Goal: Task Accomplishment & Management: Manage account settings

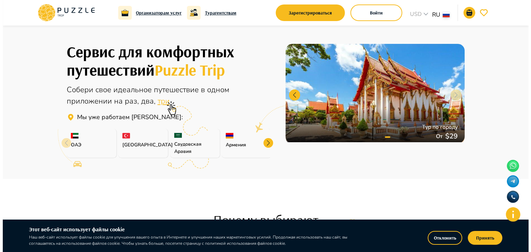
scroll to position [182, 0]
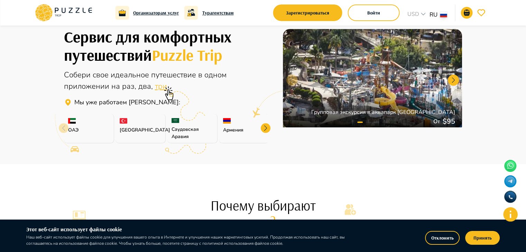
click at [230, 122] on img at bounding box center [227, 121] width 8 height 6
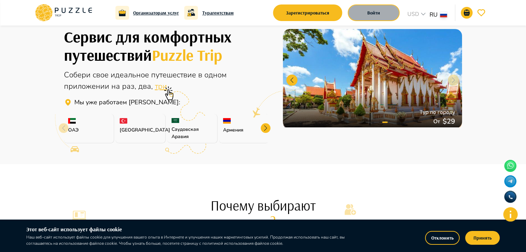
click at [383, 16] on button "Войти" at bounding box center [374, 12] width 52 height 17
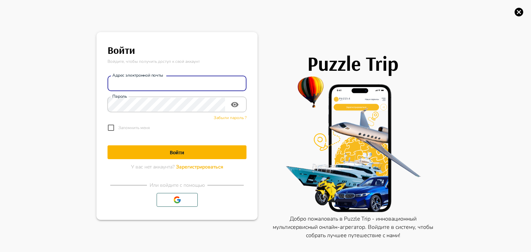
click at [168, 84] on input "Адрес электронной почты" at bounding box center [177, 84] width 139 height 14
type input "**********"
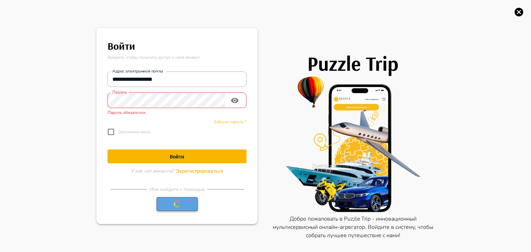
click at [169, 198] on button "button" at bounding box center [177, 204] width 41 height 14
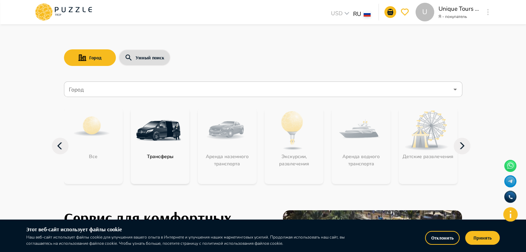
click at [148, 127] on img "category-get_transfer" at bounding box center [158, 130] width 45 height 45
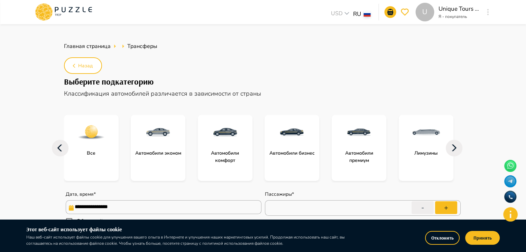
type textarea "*"
drag, startPoint x: 526, startPoint y: 47, endPoint x: 531, endPoint y: 46, distance: 5.4
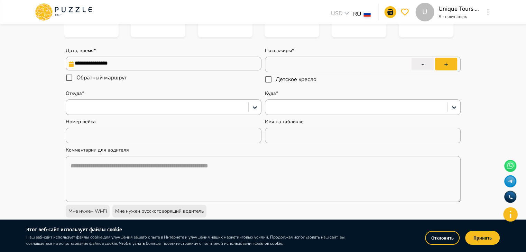
scroll to position [140, 0]
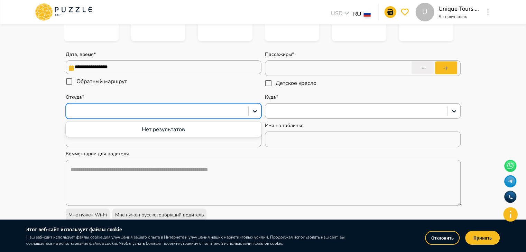
click at [187, 108] on div at bounding box center [156, 111] width 175 height 9
click at [166, 62] on input "**********" at bounding box center [164, 68] width 196 height 14
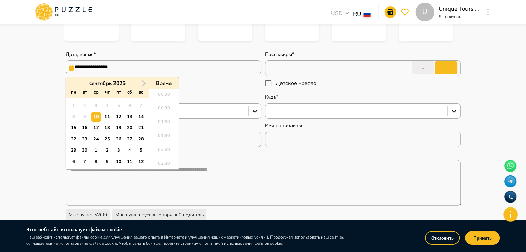
scroll to position [409, 0]
click at [143, 82] on span "Next Month" at bounding box center [143, 83] width 0 height 8
click at [71, 141] on div "20" at bounding box center [73, 139] width 9 height 9
type input "**********"
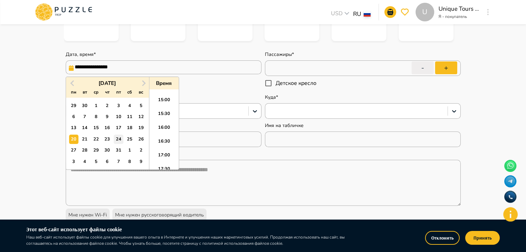
type textarea "*"
click at [126, 139] on div "25" at bounding box center [129, 139] width 9 height 9
type input "**********"
type textarea "*"
click at [74, 138] on div "20" at bounding box center [73, 139] width 9 height 9
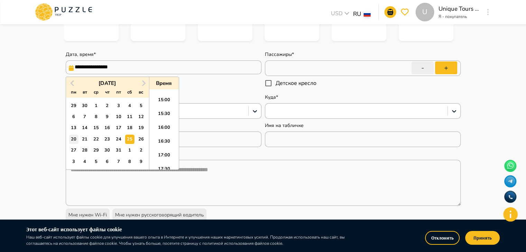
type input "**********"
type textarea "*"
click at [160, 129] on li "16:00" at bounding box center [163, 130] width 29 height 14
type input "**********"
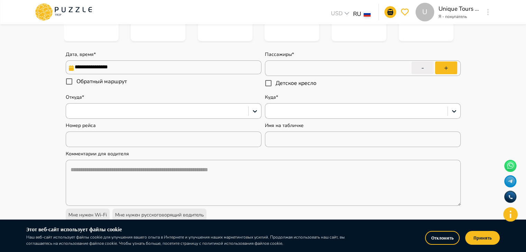
type textarea "*"
click at [439, 67] on button "+" at bounding box center [446, 68] width 22 height 13
type input "*"
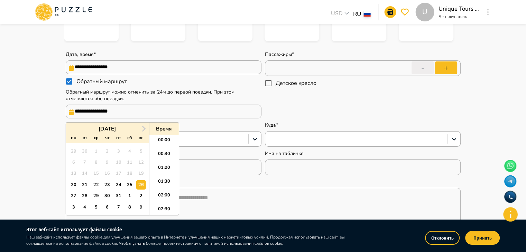
click at [133, 117] on input "**********" at bounding box center [164, 112] width 196 height 14
click at [160, 175] on li "16:00" at bounding box center [163, 175] width 29 height 14
type textarea "*"
type input "**********"
click at [144, 115] on input "**********" at bounding box center [164, 112] width 196 height 14
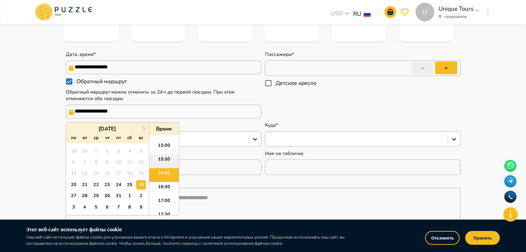
click at [160, 157] on li "15:30" at bounding box center [163, 162] width 29 height 14
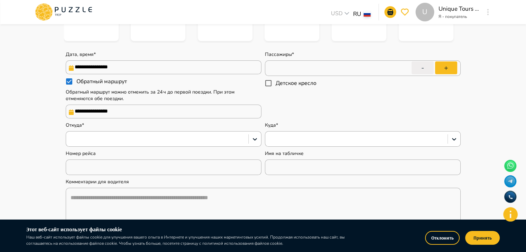
type textarea "*"
type input "**********"
type textarea "*"
click at [179, 124] on div "**********" at bounding box center [263, 147] width 398 height 209
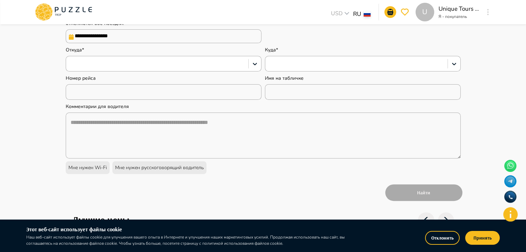
scroll to position [214, 0]
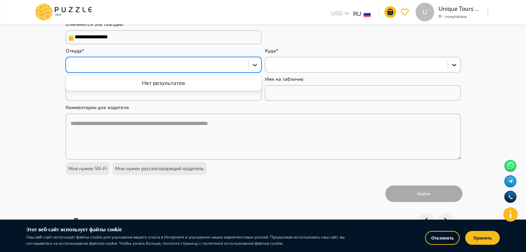
click at [252, 65] on icon at bounding box center [254, 65] width 7 height 7
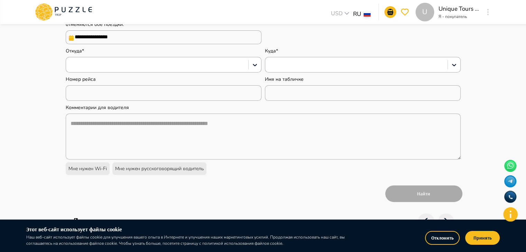
click at [169, 59] on div "Откуда*" at bounding box center [164, 60] width 196 height 25
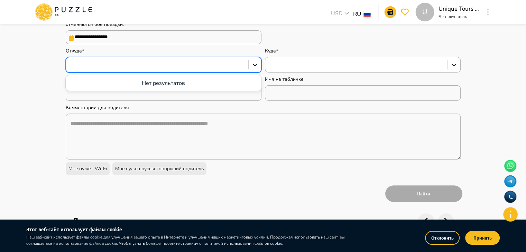
click at [160, 66] on div at bounding box center [156, 65] width 175 height 9
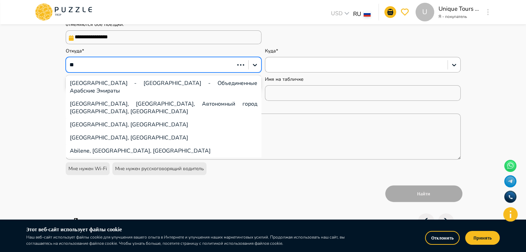
type input "***"
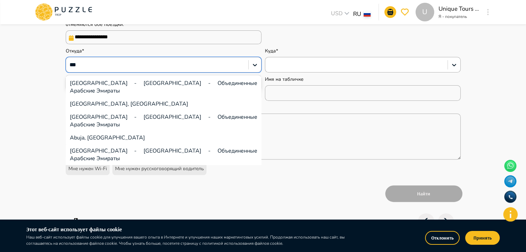
click at [108, 145] on div "Abu Dhabi International Airport - Абу-Даби - Объединенные Арабские Эмираты" at bounding box center [164, 155] width 196 height 21
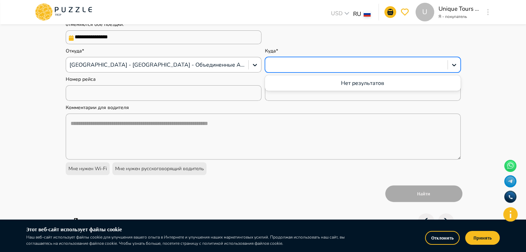
click at [299, 64] on div at bounding box center [356, 65] width 175 height 9
type textarea "*"
paste input "**********"
type input "**********"
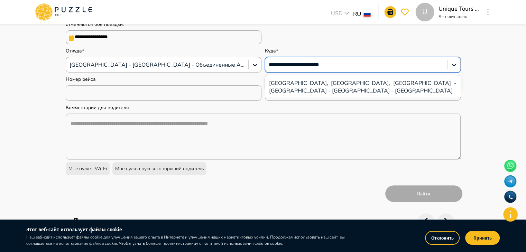
click at [307, 84] on div "Marriott Hotel Al Forsan, Abu Dhabi, Al Forsan International Sports Resort - Al…" at bounding box center [363, 87] width 196 height 21
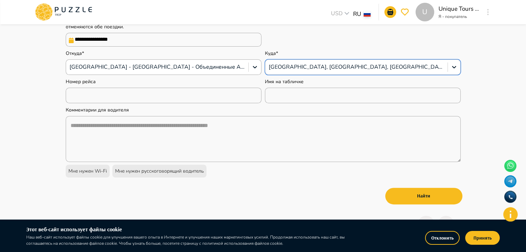
scroll to position [217, 0]
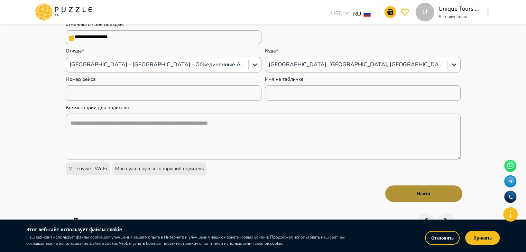
click at [405, 194] on button "Найти" at bounding box center [423, 194] width 77 height 17
type textarea "*"
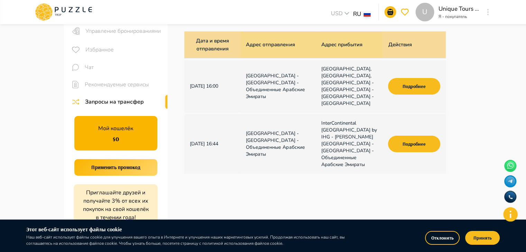
scroll to position [39, 0]
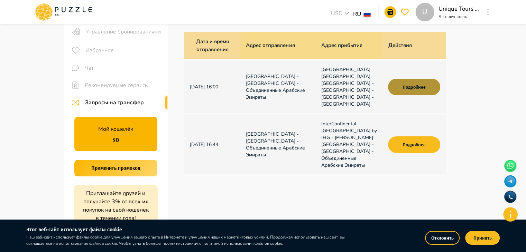
click at [414, 90] on button "Подробнее" at bounding box center [414, 87] width 52 height 17
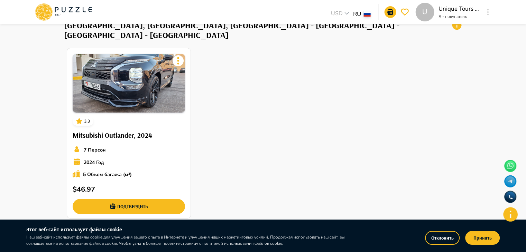
scroll to position [56, 0]
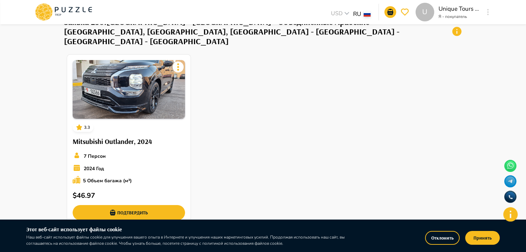
click at [274, 104] on div "3.3 Mitsubishi Outlander, 2024 7 Персон 2024 Год 5 Объем багажа (м³) $ 46.97 По…" at bounding box center [263, 140] width 398 height 176
click at [330, 140] on div "3.3 Mitsubishi Outlander, 2024 7 Персон 2024 Год 5 Объем багажа (м³) $ 46.97 По…" at bounding box center [263, 140] width 398 height 176
click at [308, 125] on div "3.3 Mitsubishi Outlander, 2024 7 Персон 2024 Год 5 Объем багажа (м³) $ 46.97 По…" at bounding box center [263, 140] width 398 height 176
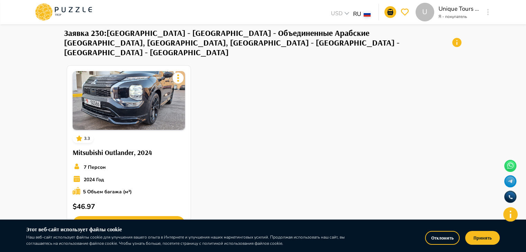
scroll to position [46, 0]
click at [459, 44] on icon at bounding box center [456, 42] width 9 height 9
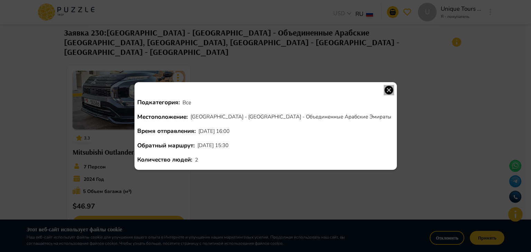
click at [386, 92] on icon "button" at bounding box center [388, 90] width 9 height 9
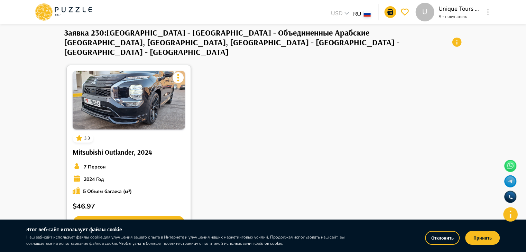
click at [134, 87] on img at bounding box center [129, 100] width 112 height 59
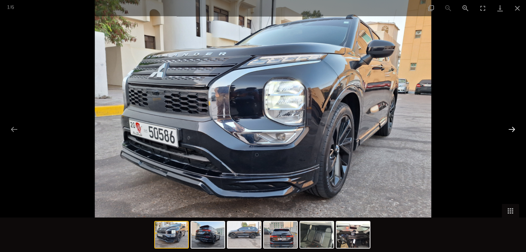
click at [512, 132] on button "Next slide" at bounding box center [511, 129] width 15 height 13
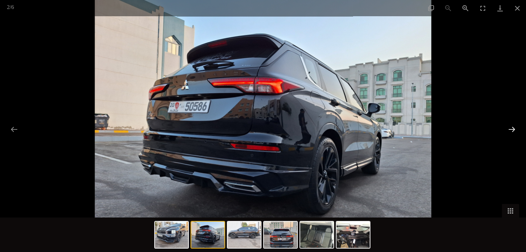
click at [512, 129] on button "Next slide" at bounding box center [511, 129] width 15 height 13
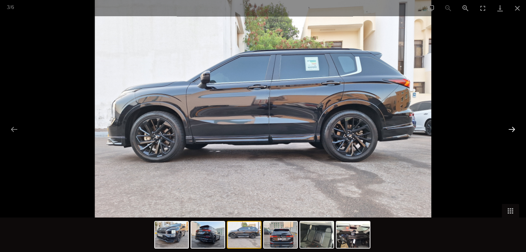
click at [512, 129] on button "Next slide" at bounding box center [511, 129] width 15 height 13
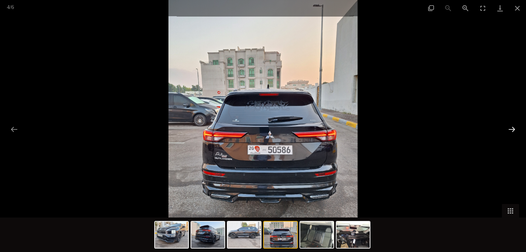
click at [512, 129] on button "Next slide" at bounding box center [511, 129] width 15 height 13
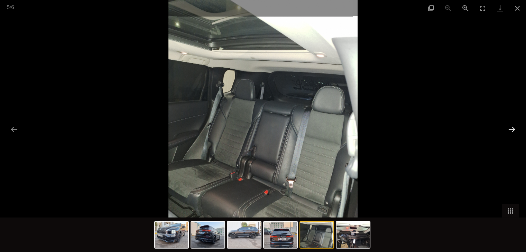
click at [512, 129] on button "Next slide" at bounding box center [511, 129] width 15 height 13
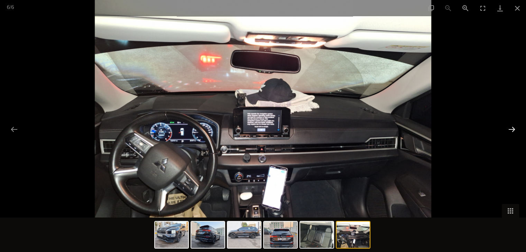
click at [512, 129] on button "Next slide" at bounding box center [511, 129] width 15 height 13
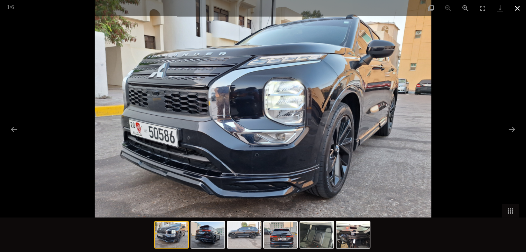
click at [512, 5] on button "Close gallery" at bounding box center [517, 8] width 17 height 16
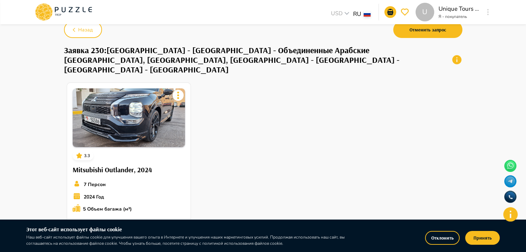
scroll to position [22, 0]
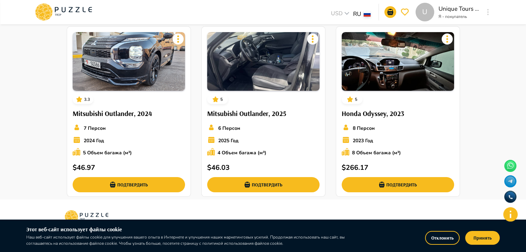
scroll to position [84, 0]
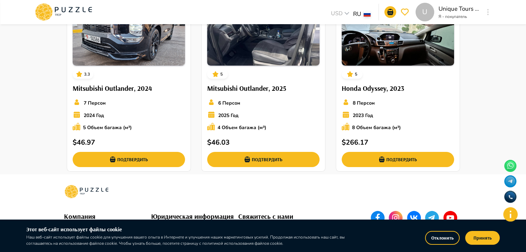
scroll to position [34, 0]
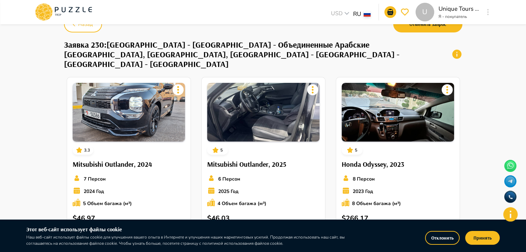
click at [427, 12] on div "U" at bounding box center [425, 12] width 19 height 19
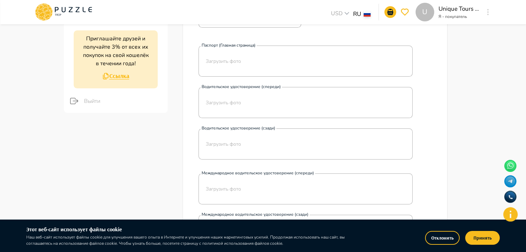
scroll to position [410, 0]
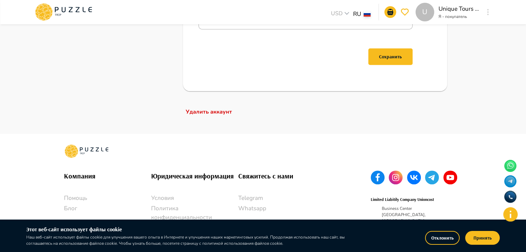
click at [211, 108] on p "Удалить аккаунт" at bounding box center [315, 112] width 259 height 8
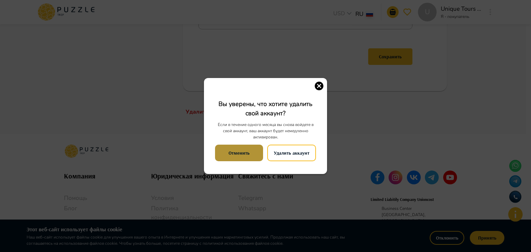
click at [234, 147] on button "Отменить" at bounding box center [239, 153] width 48 height 17
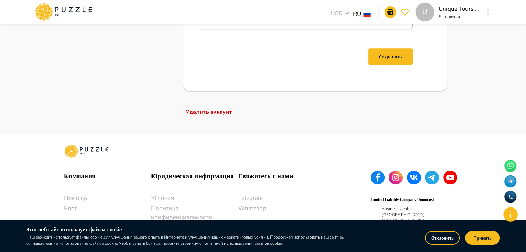
click at [215, 107] on div "Удалить аккаунт" at bounding box center [315, 112] width 278 height 28
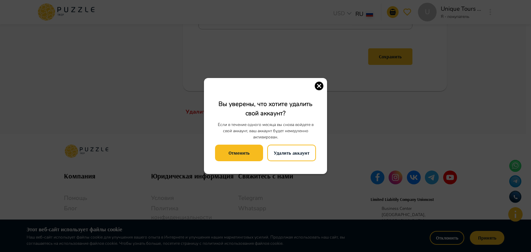
click at [215, 108] on p "Вы уверены, что хотите удалить свой аккаунт?" at bounding box center [265, 111] width 101 height 22
click at [272, 153] on button "Удалить аккаунт" at bounding box center [291, 153] width 49 height 17
